Goal: Transaction & Acquisition: Purchase product/service

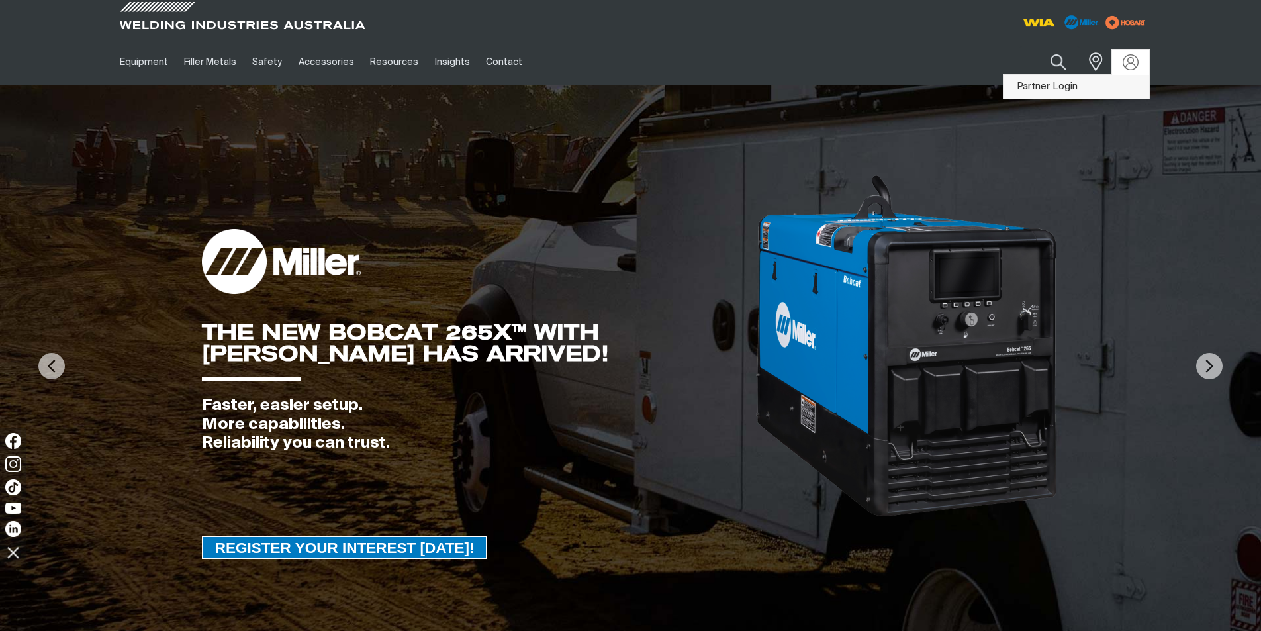
click at [1048, 83] on link "Partner Login" at bounding box center [1076, 87] width 146 height 24
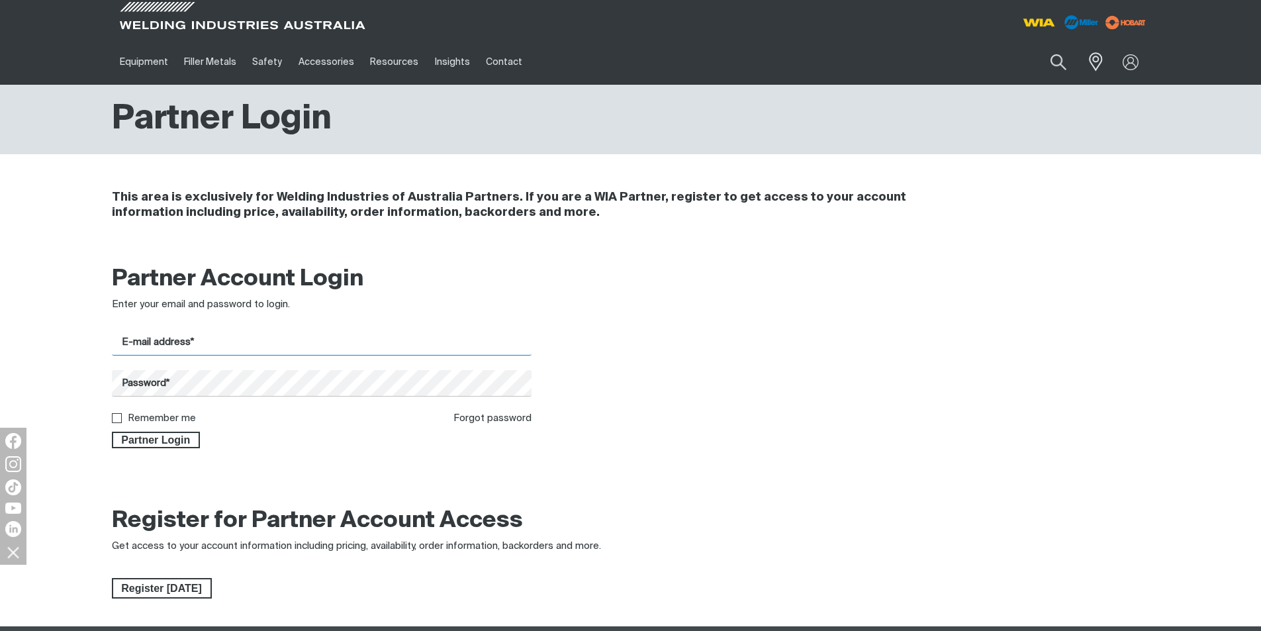
type input "[EMAIL_ADDRESS][DOMAIN_NAME]"
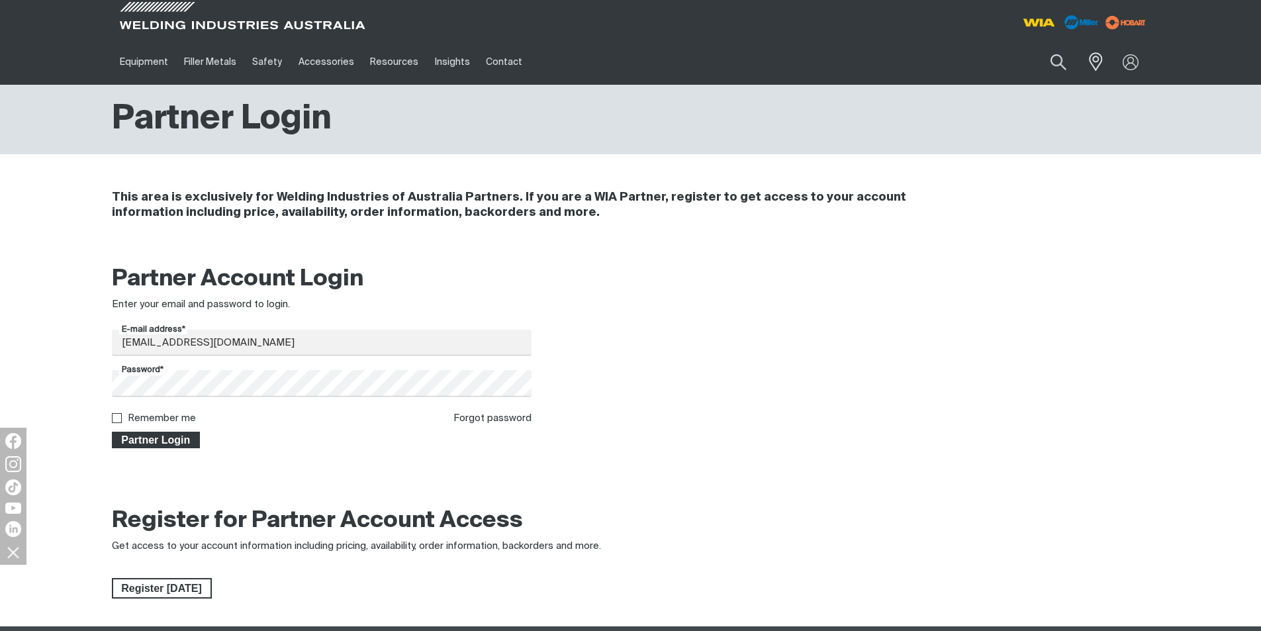
click at [140, 438] on span "Partner Login" at bounding box center [156, 439] width 86 height 17
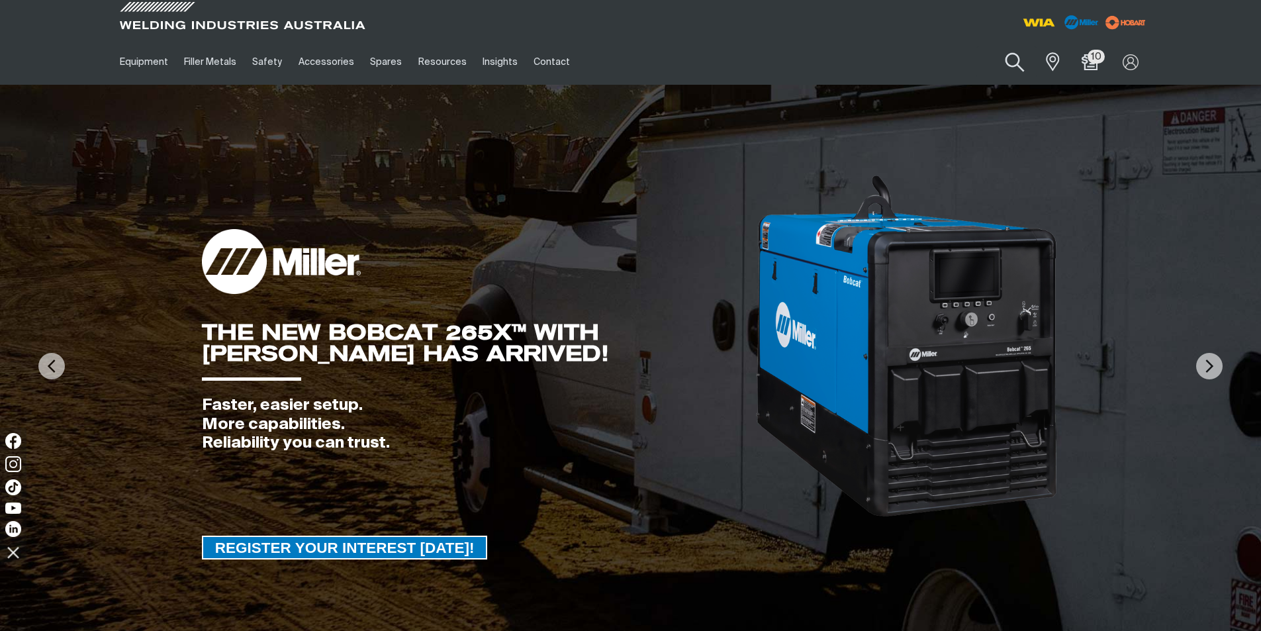
click at [1013, 65] on button "Search products" at bounding box center [1015, 63] width 54 height 38
click at [887, 66] on input "Search" at bounding box center [934, 62] width 204 height 30
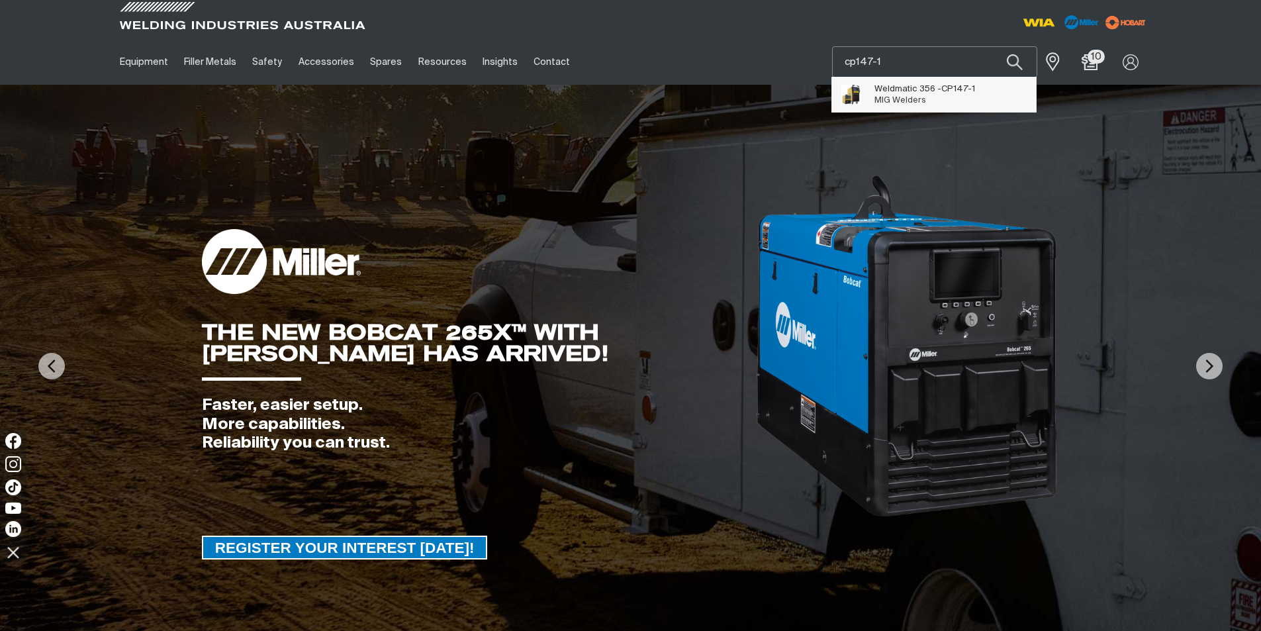
type input "cp147-1"
click at [940, 94] on span "Weldmatic 356 - CP147-1 MIG Welders" at bounding box center [924, 94] width 101 height 26
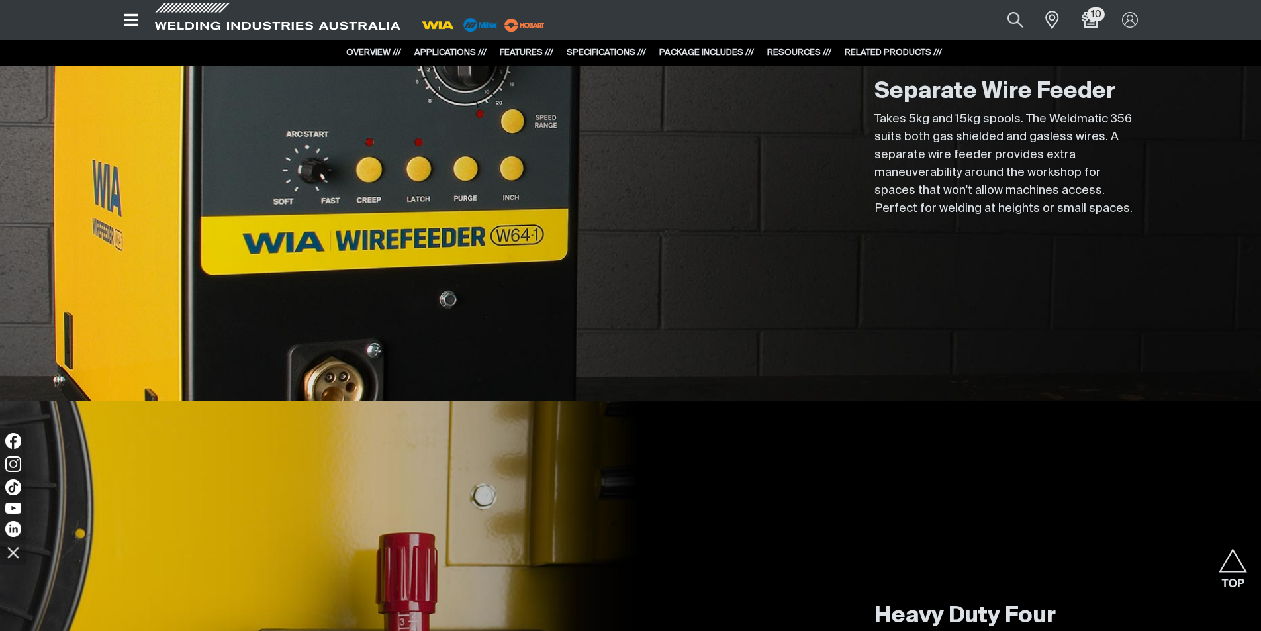
scroll to position [2382, 0]
